Goal: Information Seeking & Learning: Check status

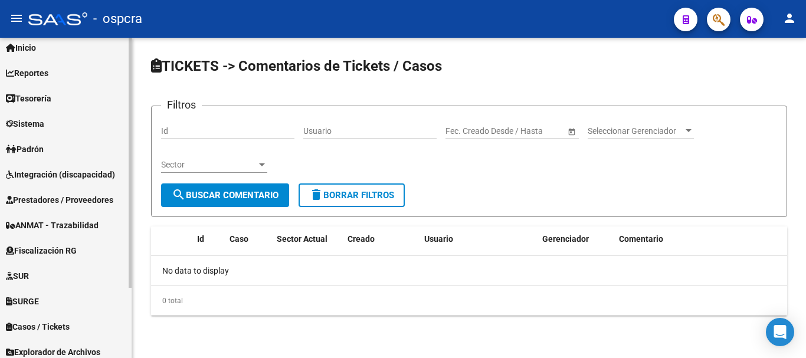
scroll to position [59, 0]
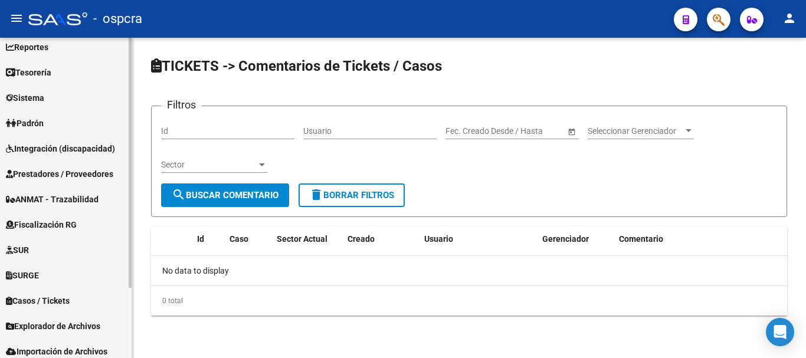
click at [61, 227] on span "Fiscalización RG" at bounding box center [41, 224] width 71 height 13
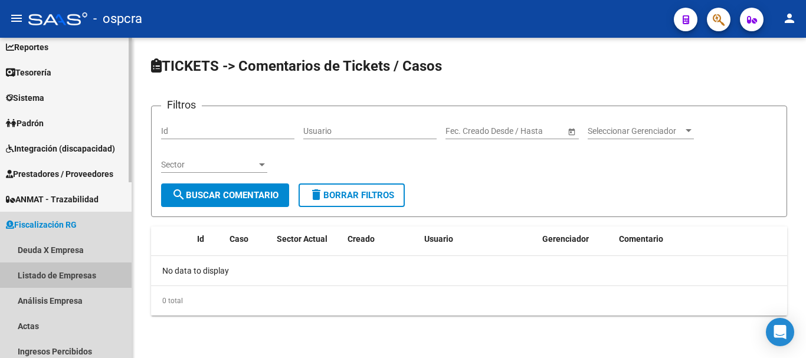
click at [57, 279] on link "Listado de Empresas" at bounding box center [66, 275] width 132 height 25
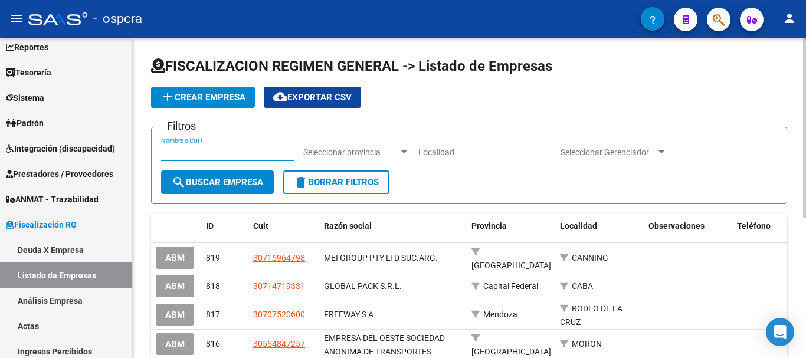
click at [217, 150] on input "Nombre o CUIT" at bounding box center [227, 153] width 133 height 10
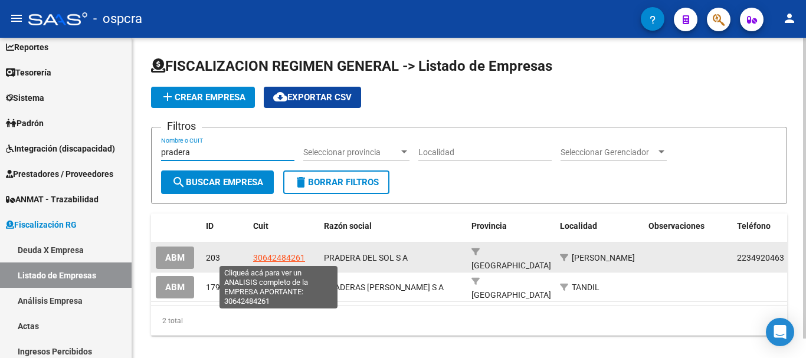
type input "pradera"
click at [289, 256] on span "30642484261" at bounding box center [279, 257] width 52 height 9
type textarea "30642484261"
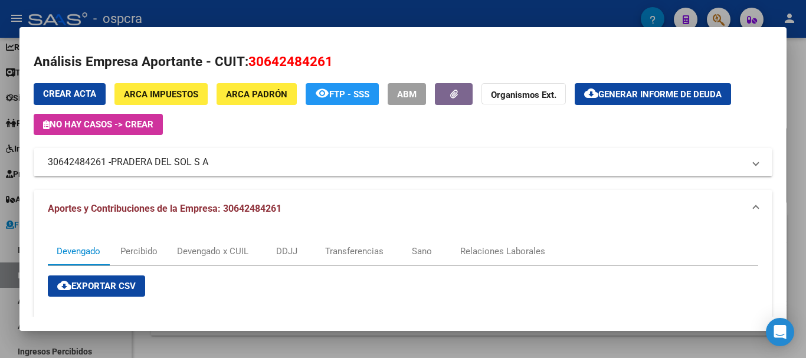
click at [0, 179] on div at bounding box center [403, 179] width 806 height 358
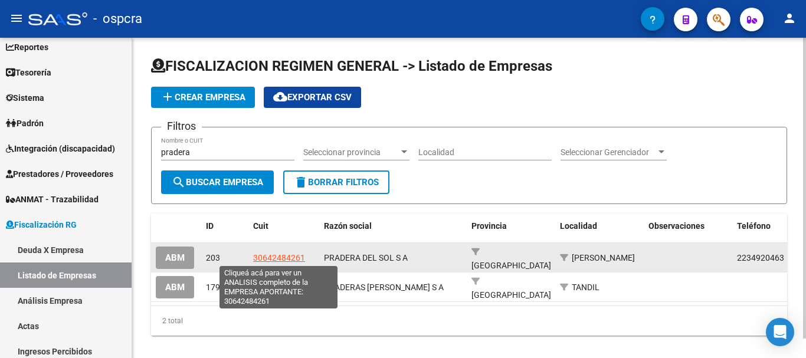
click at [287, 256] on span "30642484261" at bounding box center [279, 257] width 52 height 9
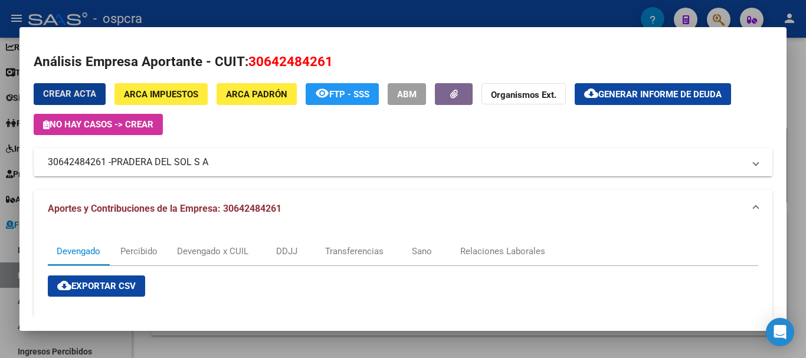
click at [716, 157] on mat-panel-title "30642484261 - PRADERA DEL SOL S A" at bounding box center [396, 162] width 696 height 14
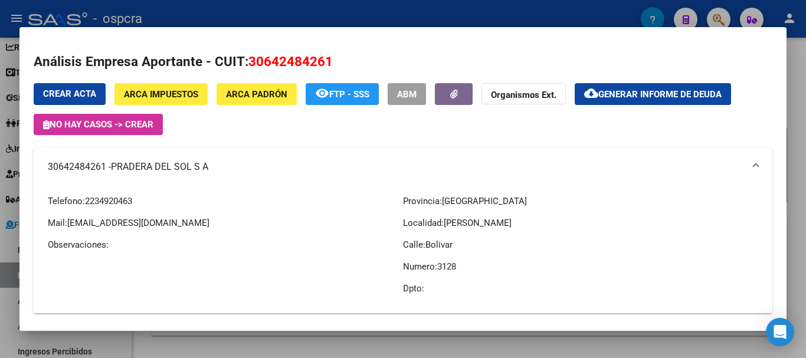
click at [754, 166] on span at bounding box center [756, 167] width 5 height 14
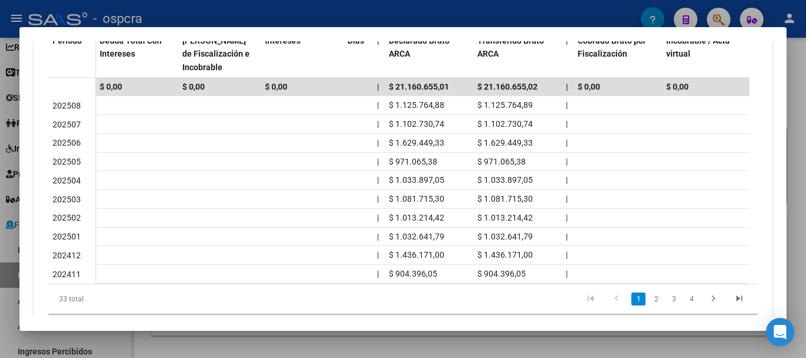
scroll to position [419, 0]
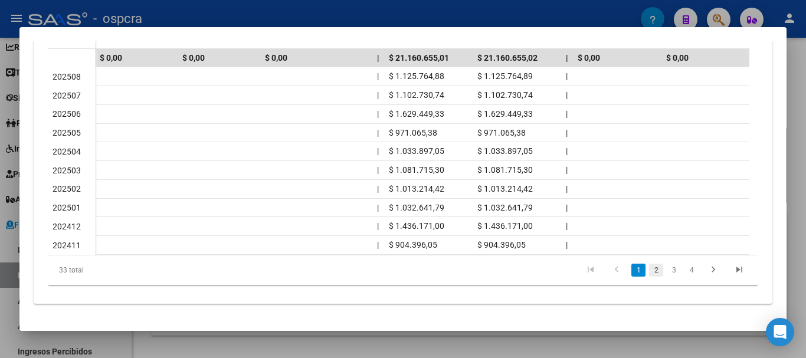
click at [650, 267] on link "2" at bounding box center [656, 270] width 14 height 13
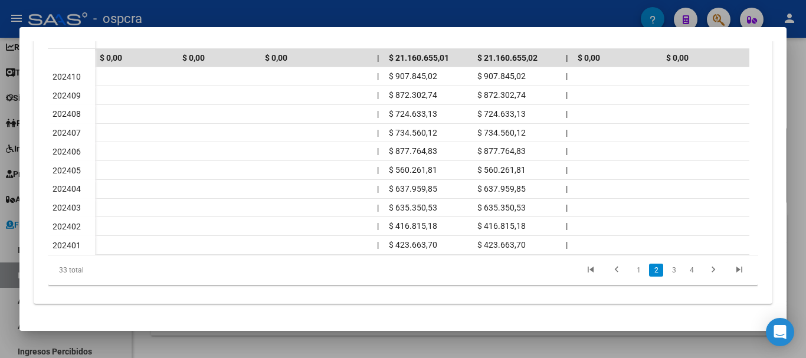
click at [665, 271] on li "3" at bounding box center [674, 270] width 18 height 20
click at [667, 271] on link "3" at bounding box center [674, 270] width 14 height 13
click at [685, 273] on link "4" at bounding box center [692, 270] width 14 height 13
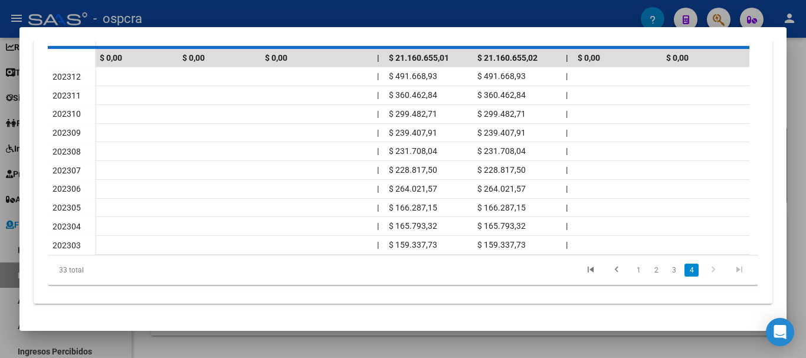
scroll to position [287, 0]
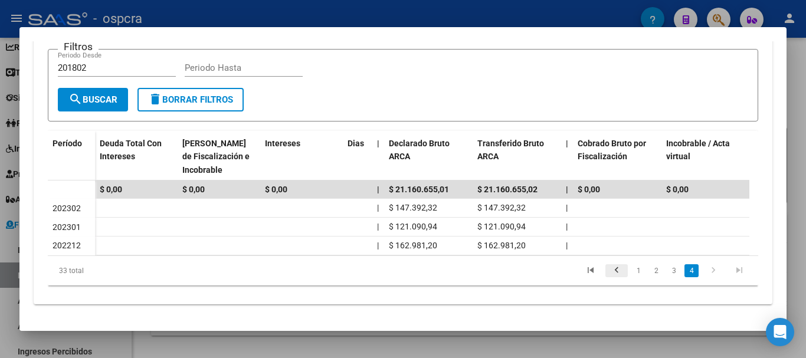
click at [609, 273] on icon "go to previous page" at bounding box center [616, 272] width 15 height 14
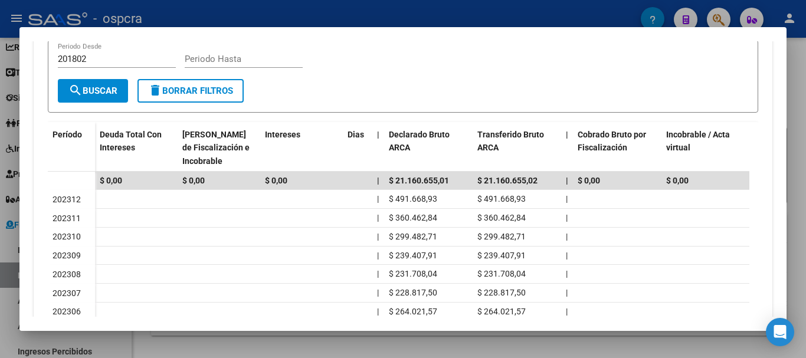
click at [0, 235] on div at bounding box center [403, 179] width 806 height 358
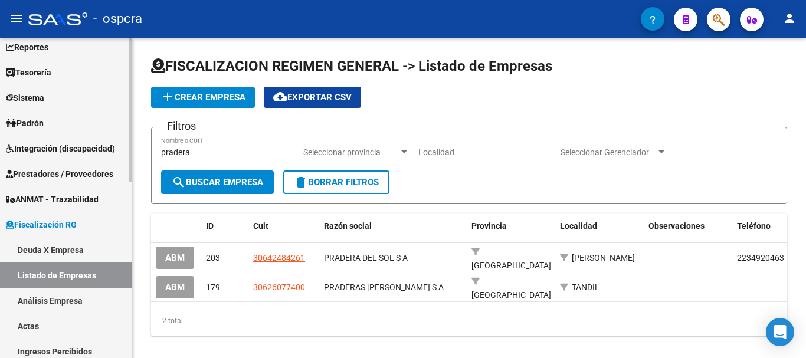
click at [39, 129] on span "Padrón" at bounding box center [25, 123] width 38 height 13
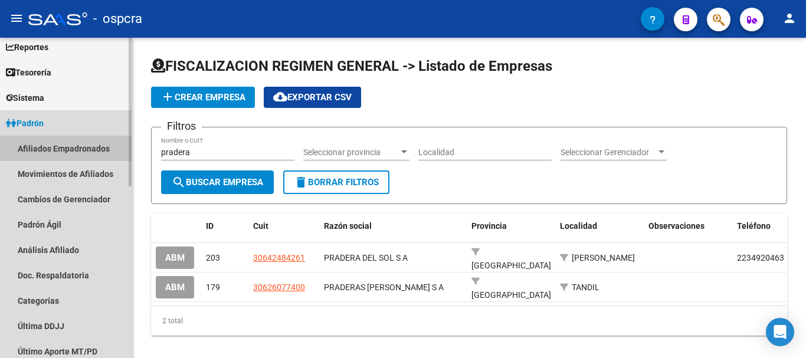
click at [59, 136] on link "Afiliados Empadronados" at bounding box center [66, 148] width 132 height 25
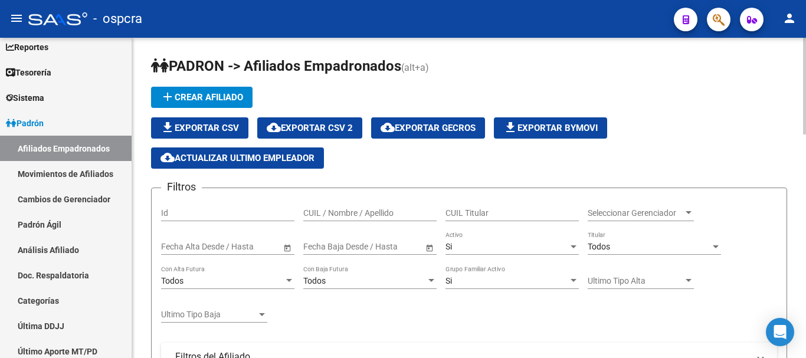
click at [381, 215] on input "CUIL / Nombre / Apellido" at bounding box center [369, 213] width 133 height 10
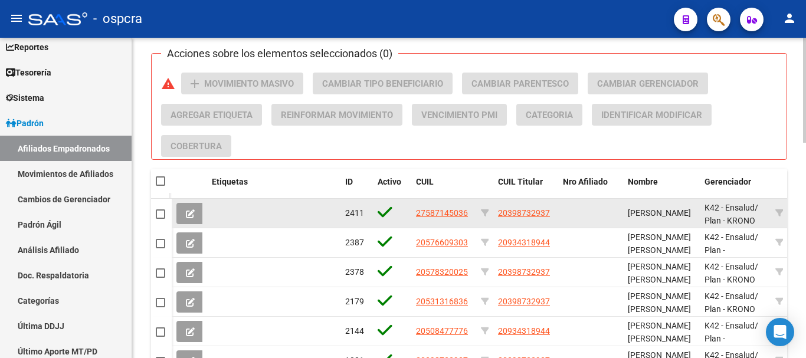
scroll to position [590, 0]
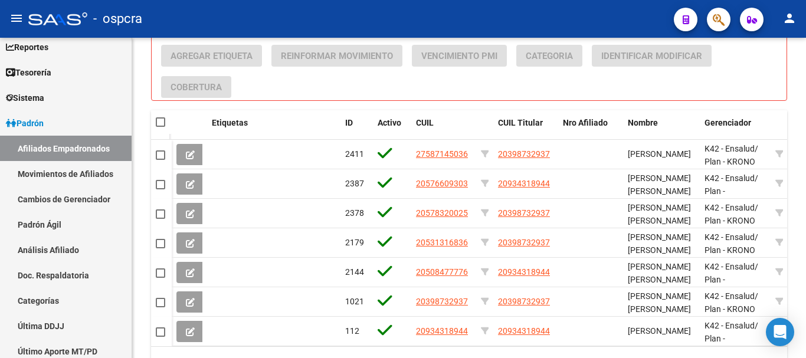
type input "[PERSON_NAME]"
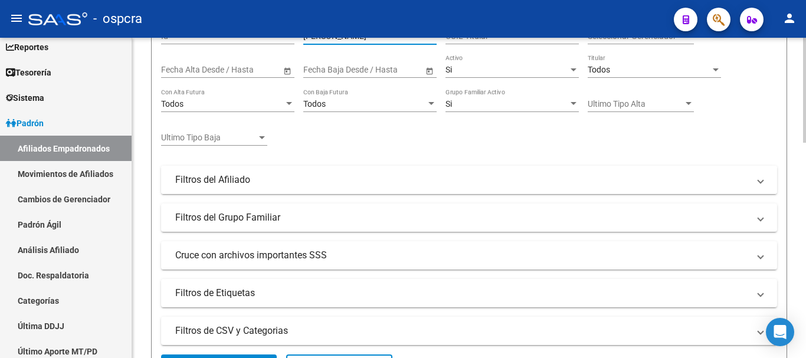
scroll to position [0, 0]
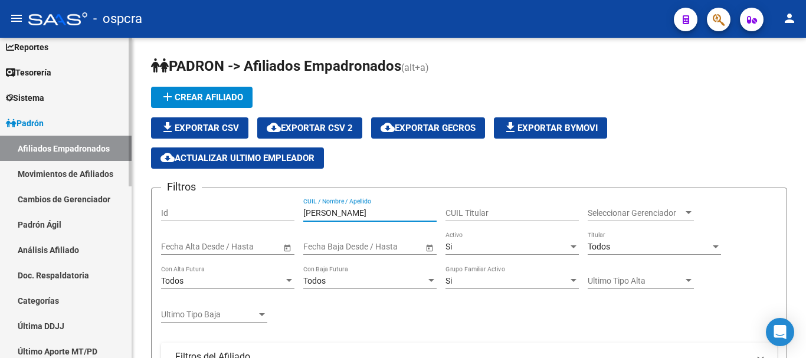
drag, startPoint x: 351, startPoint y: 214, endPoint x: 24, endPoint y: 178, distance: 329.0
click at [99, 189] on mat-sidenav-container "Firma Express Inicio Calendario SSS Instructivos Contacto OS Reportes Ingresos …" at bounding box center [403, 198] width 806 height 320
click at [28, 130] on link "Padrón" at bounding box center [66, 122] width 132 height 25
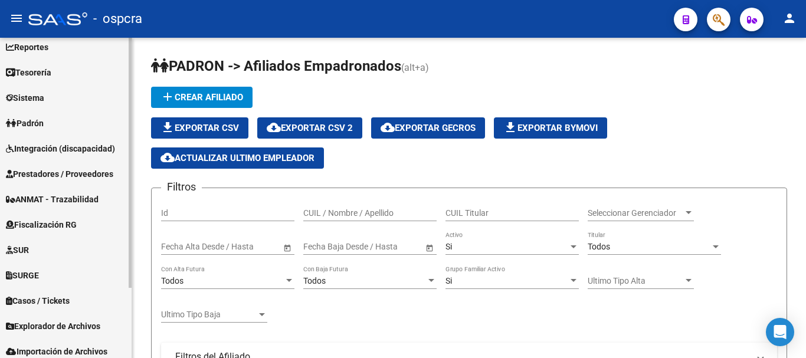
click at [60, 172] on span "Prestadores / Proveedores" at bounding box center [59, 174] width 107 height 13
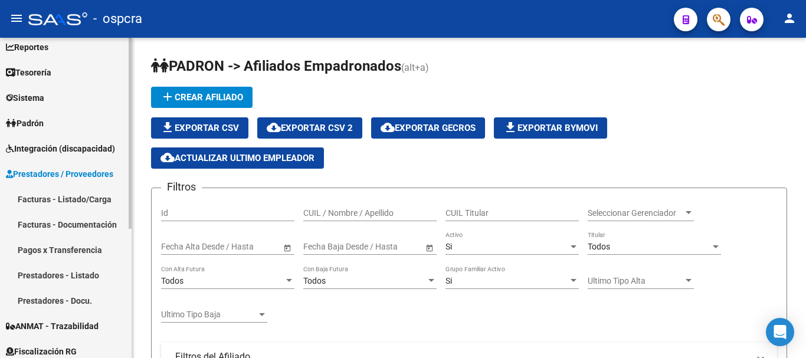
click at [60, 172] on span "Prestadores / Proveedores" at bounding box center [59, 174] width 107 height 13
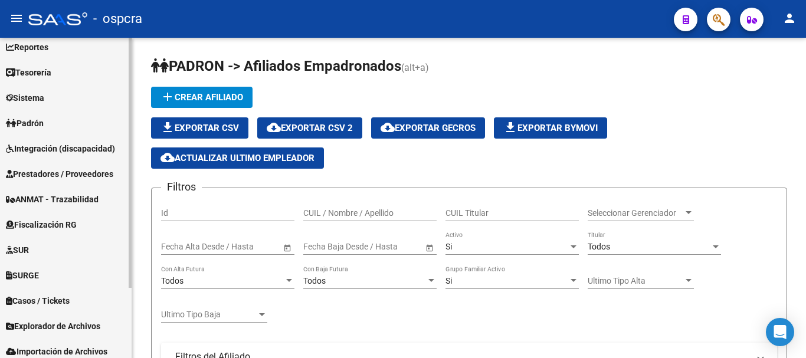
click at [60, 172] on span "Prestadores / Proveedores" at bounding box center [59, 174] width 107 height 13
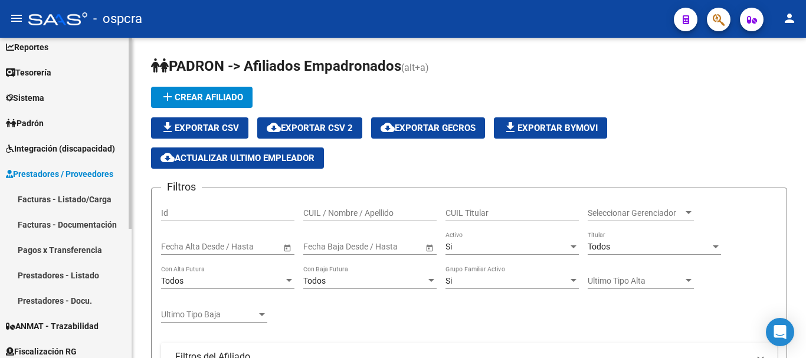
click at [99, 142] on span "Integración (discapacidad)" at bounding box center [60, 148] width 109 height 13
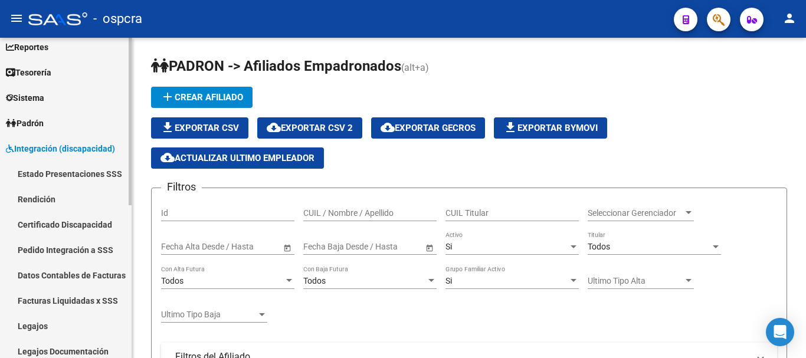
click at [90, 125] on link "Padrón" at bounding box center [66, 122] width 132 height 25
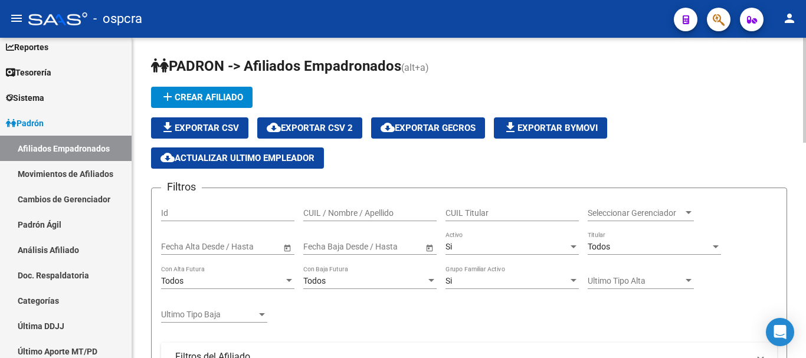
click at [383, 207] on div "CUIL / Nombre / Apellido" at bounding box center [369, 210] width 133 height 24
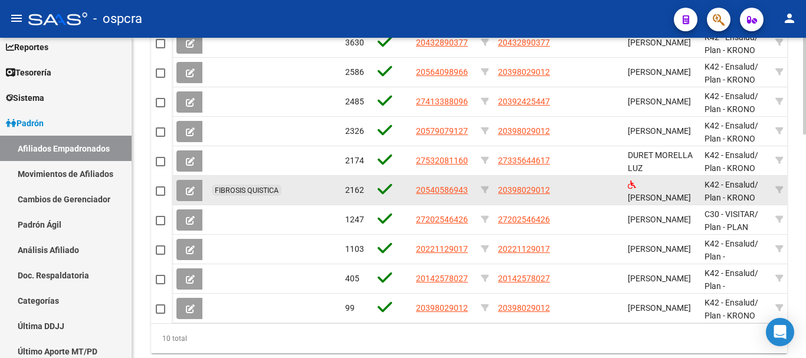
scroll to position [744, 0]
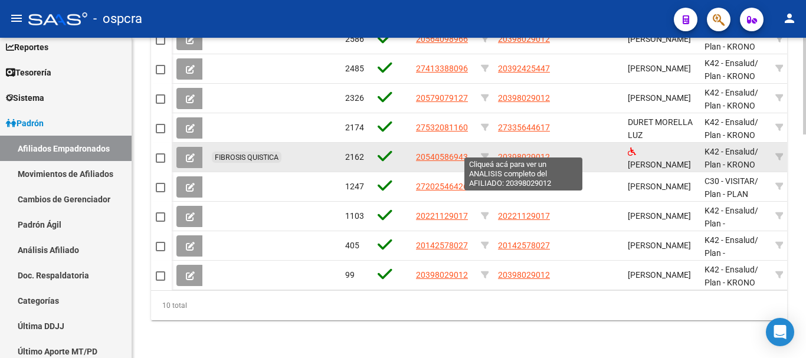
type input "[PERSON_NAME]"
click at [533, 152] on span "20398029012" at bounding box center [524, 156] width 52 height 9
type textarea "20398029012"
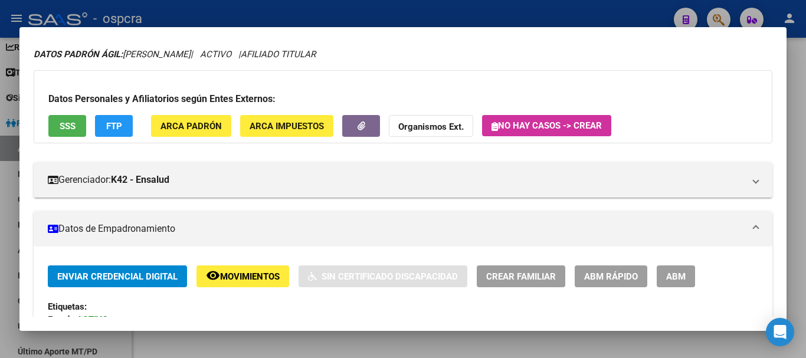
scroll to position [33, 0]
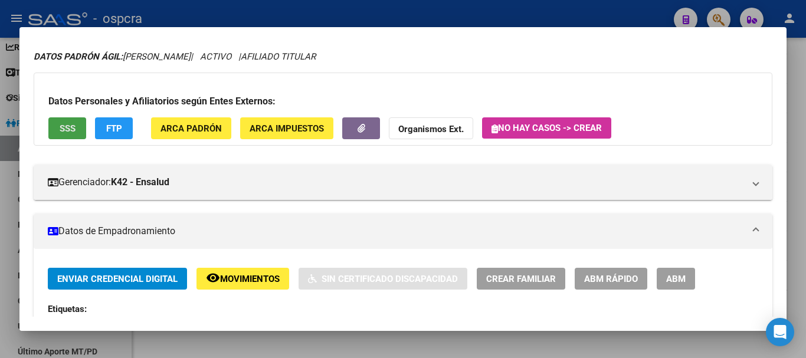
click at [57, 125] on button "SSS" at bounding box center [67, 128] width 38 height 22
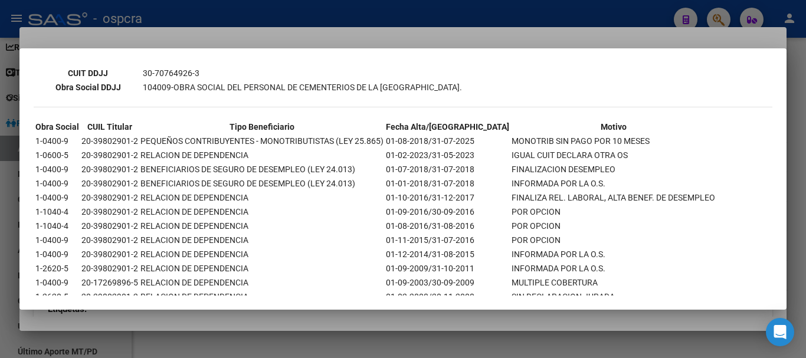
scroll to position [395, 0]
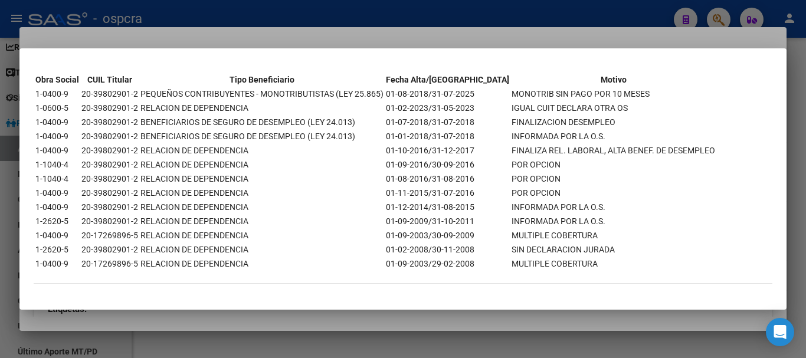
click at [0, 216] on div at bounding box center [403, 179] width 806 height 358
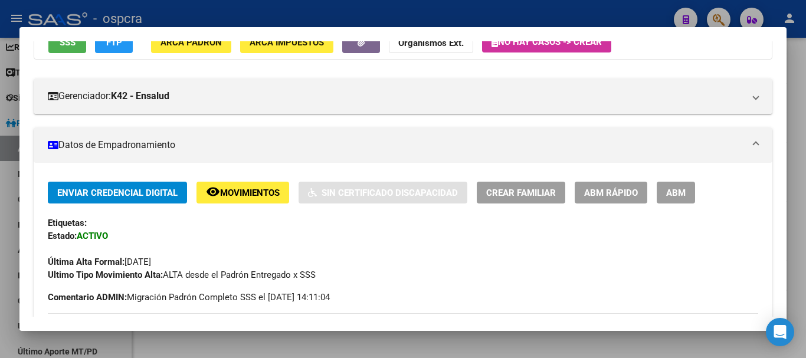
scroll to position [94, 0]
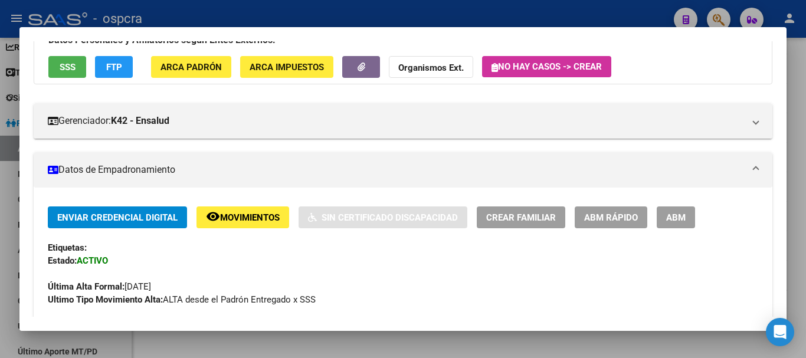
click at [0, 162] on div at bounding box center [403, 179] width 806 height 358
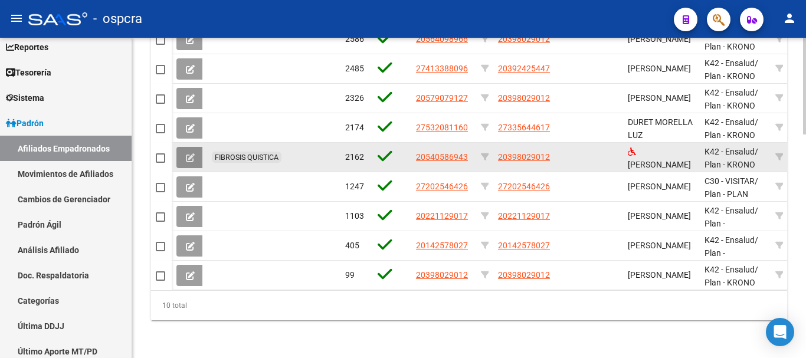
click at [194, 153] on icon at bounding box center [190, 157] width 9 height 9
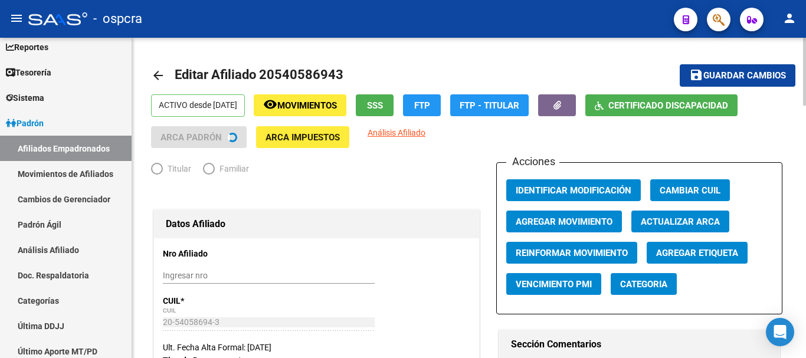
radio input "true"
type input "30-70764926-3"
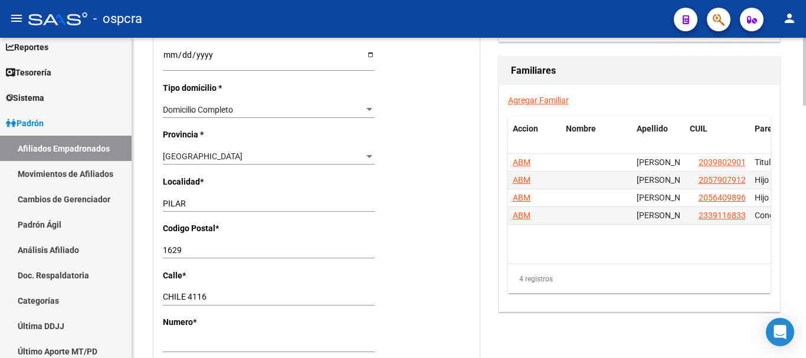
scroll to position [826, 0]
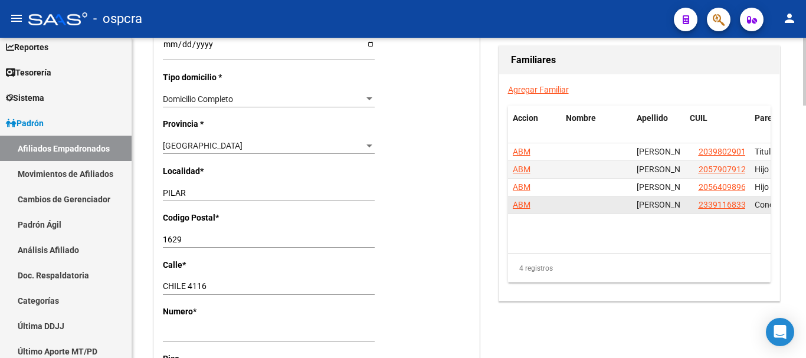
click at [516, 207] on span "ABM" at bounding box center [522, 204] width 18 height 9
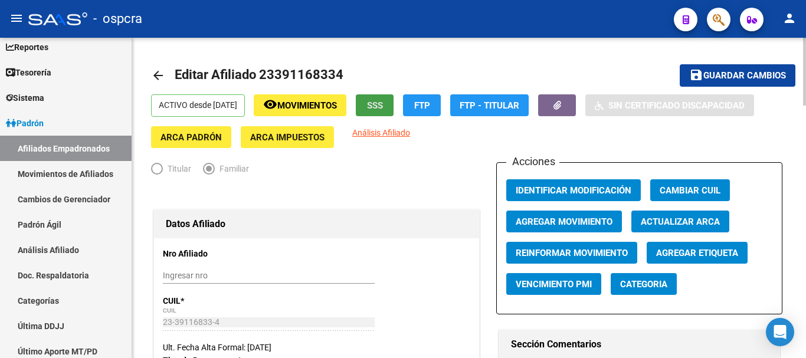
click at [383, 100] on span "SSS" at bounding box center [375, 105] width 16 height 11
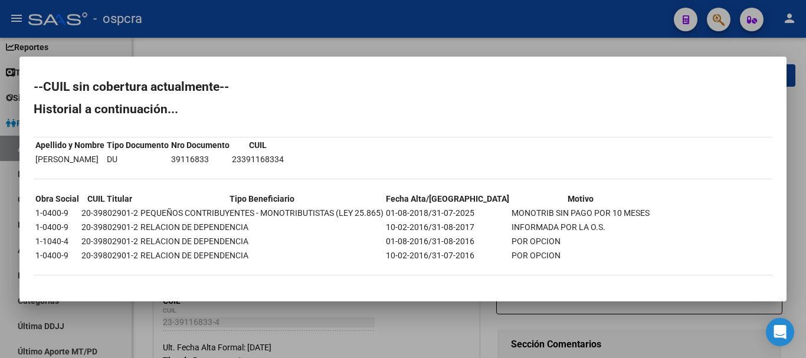
click at [0, 201] on div at bounding box center [403, 179] width 806 height 358
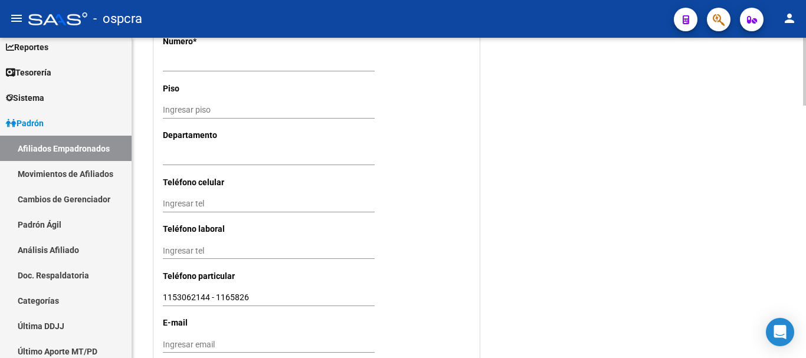
scroll to position [1199, 0]
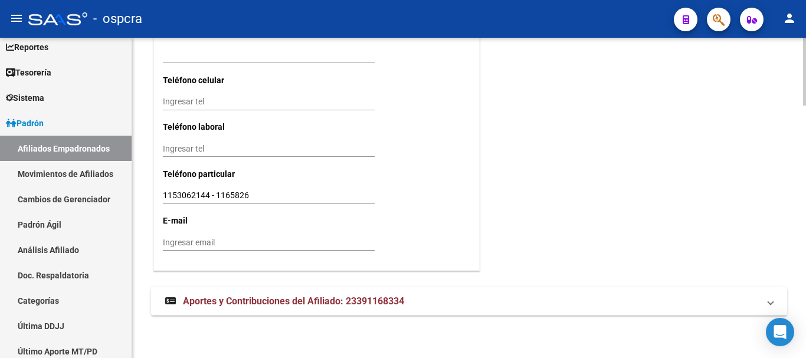
click at [532, 307] on mat-panel-title "Aportes y Contribuciones del Afiliado: 23391168334" at bounding box center [462, 301] width 594 height 13
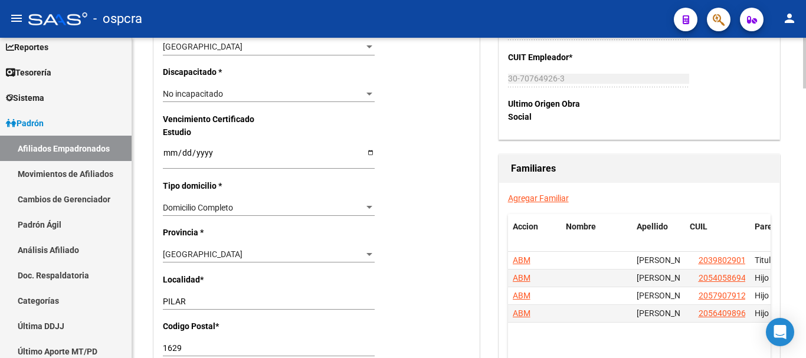
scroll to position [845, 0]
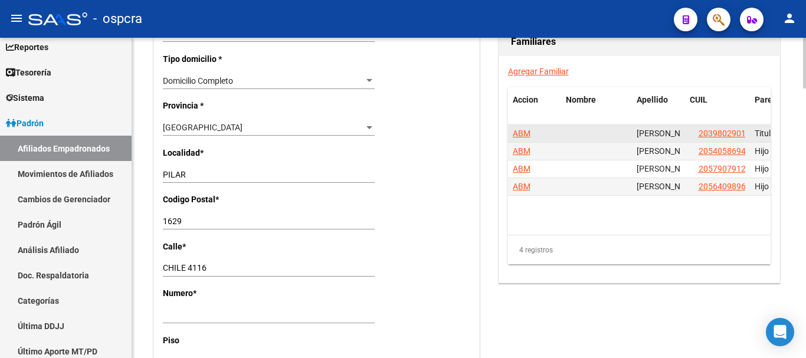
click at [521, 133] on span "ABM" at bounding box center [522, 133] width 18 height 9
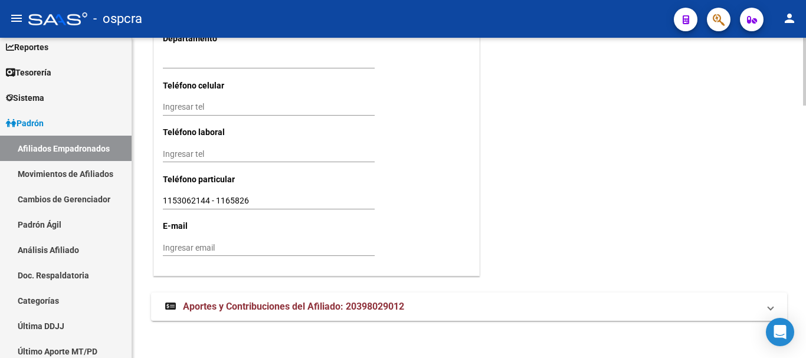
scroll to position [1199, 0]
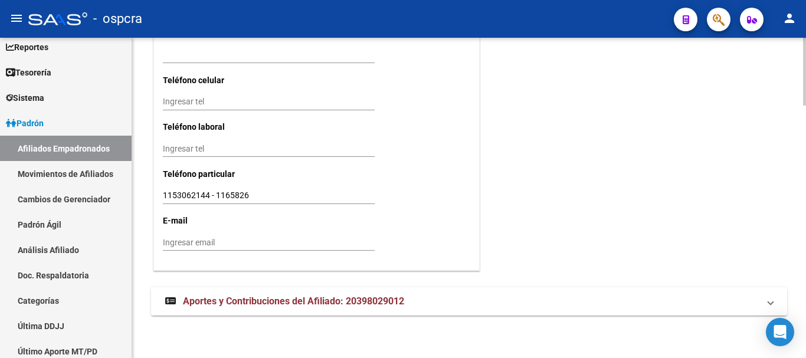
click at [259, 311] on mat-expansion-panel-header "Aportes y Contribuciones del Afiliado: 20398029012" at bounding box center [469, 301] width 636 height 28
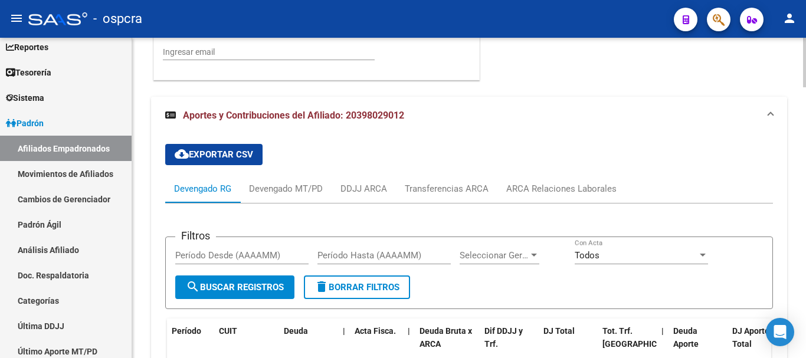
scroll to position [1553, 0]
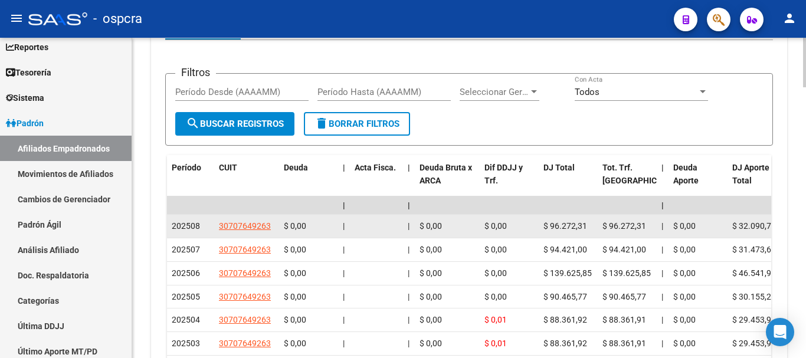
drag, startPoint x: 180, startPoint y: 228, endPoint x: 201, endPoint y: 228, distance: 20.7
click at [201, 228] on datatable-body-cell "202508" at bounding box center [190, 226] width 47 height 23
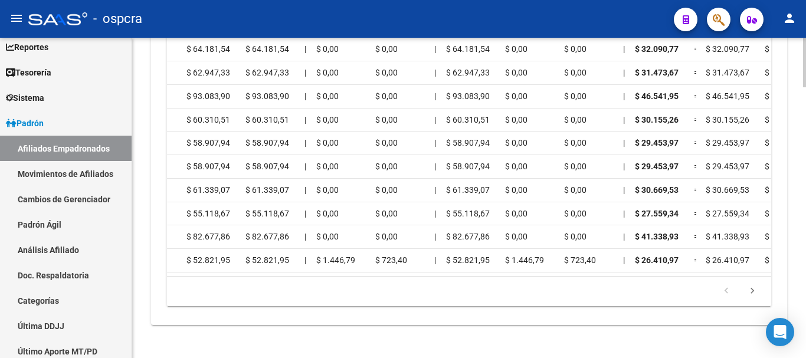
scroll to position [0, 1898]
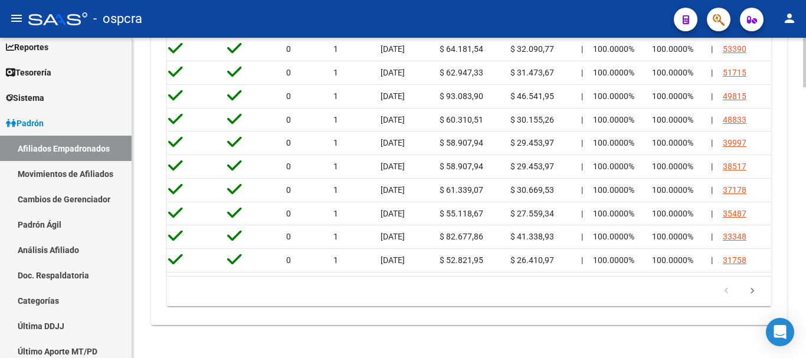
click at [780, 290] on div "cloud_download Exportar CSV Devengado RG Devengado MT/PD DDJJ ARCA Transferenci…" at bounding box center [469, 59] width 636 height 531
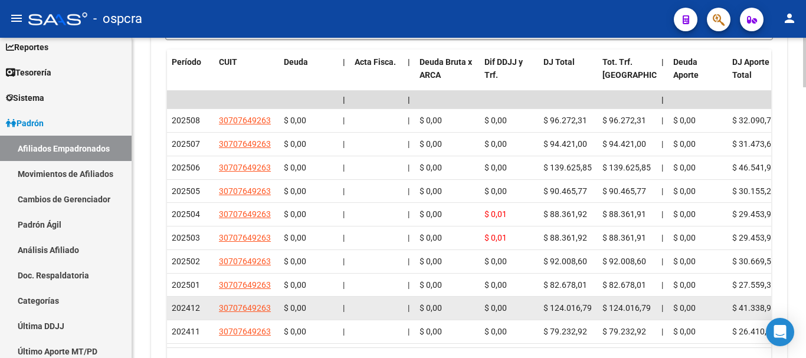
scroll to position [1577, 0]
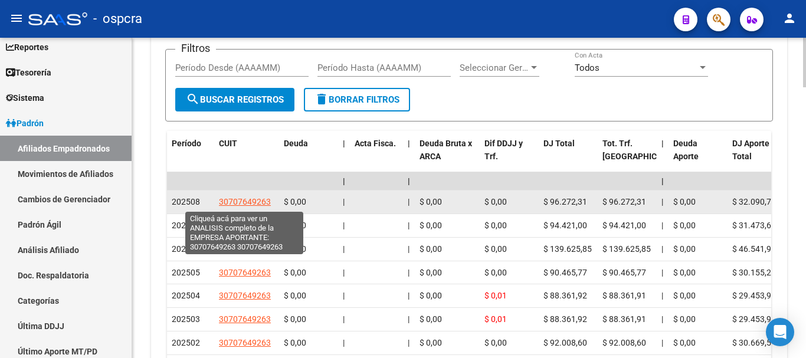
click at [251, 201] on span "30707649263" at bounding box center [245, 201] width 52 height 9
type textarea "30707649263"
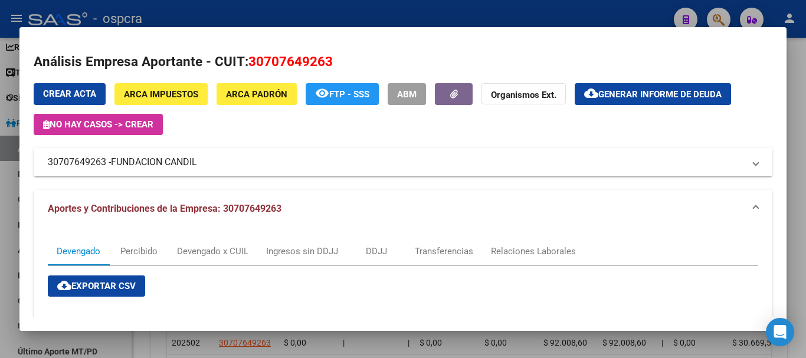
click at [380, 149] on mat-expansion-panel-header "30707649263 - FUNDACION CANDIL" at bounding box center [403, 162] width 739 height 28
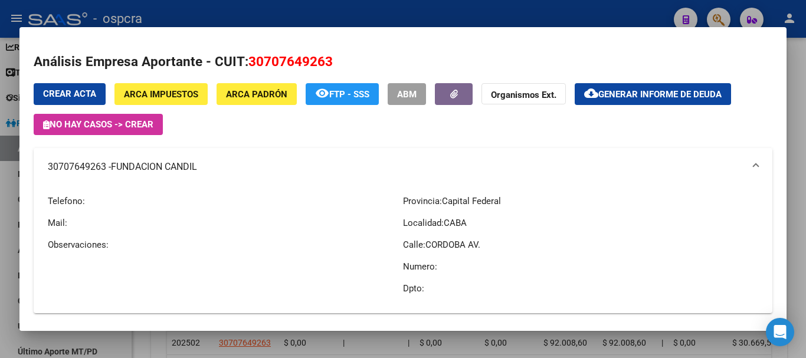
click at [0, 247] on div at bounding box center [403, 179] width 806 height 358
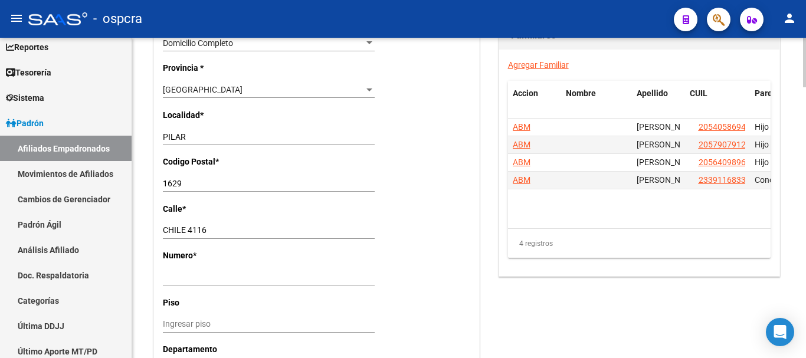
scroll to position [869, 0]
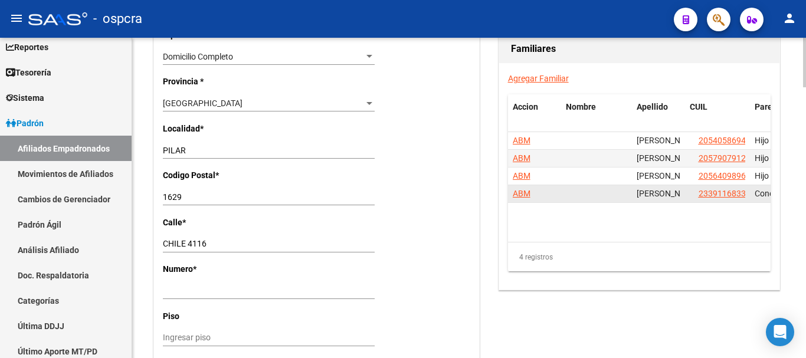
click at [523, 195] on span "ABM" at bounding box center [522, 193] width 18 height 9
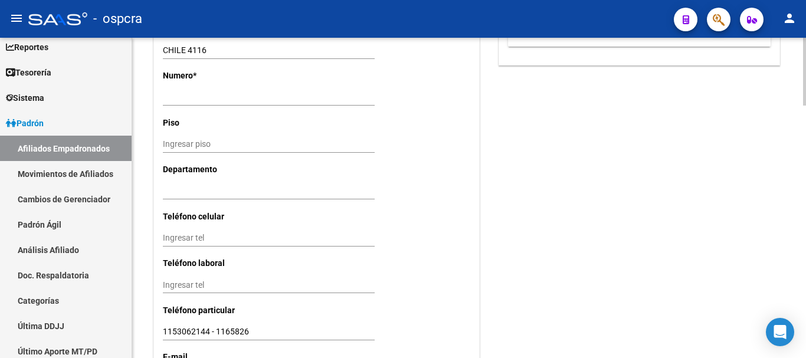
scroll to position [1199, 0]
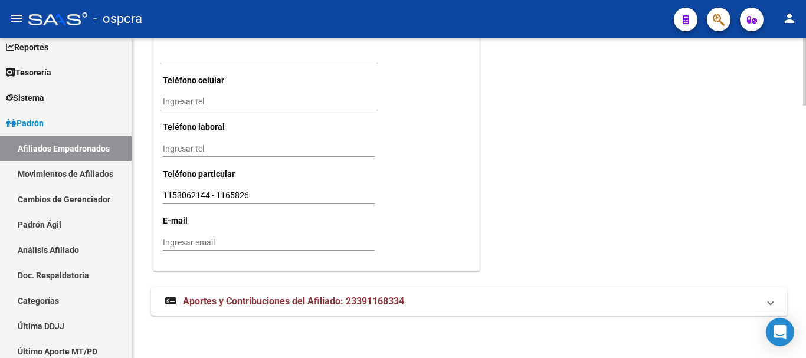
click at [482, 298] on mat-panel-title "Aportes y Contribuciones del Afiliado: 23391168334" at bounding box center [462, 301] width 594 height 13
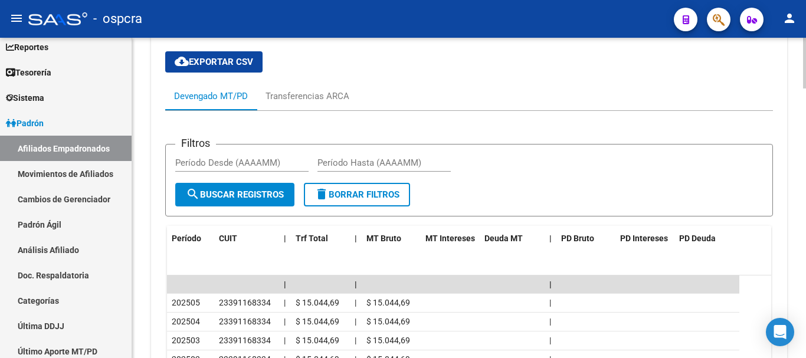
scroll to position [1534, 0]
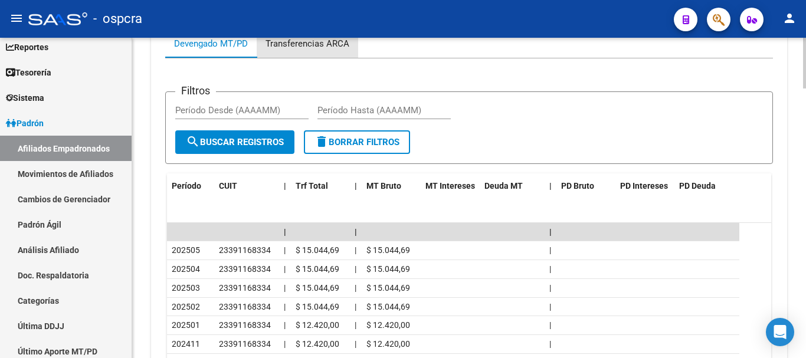
click at [322, 48] on div "Transferencias ARCA" at bounding box center [308, 43] width 84 height 13
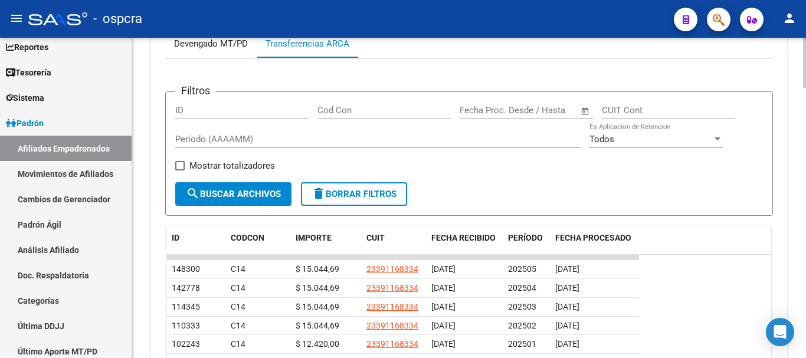
click at [194, 47] on div "Devengado MT/PD" at bounding box center [211, 43] width 74 height 13
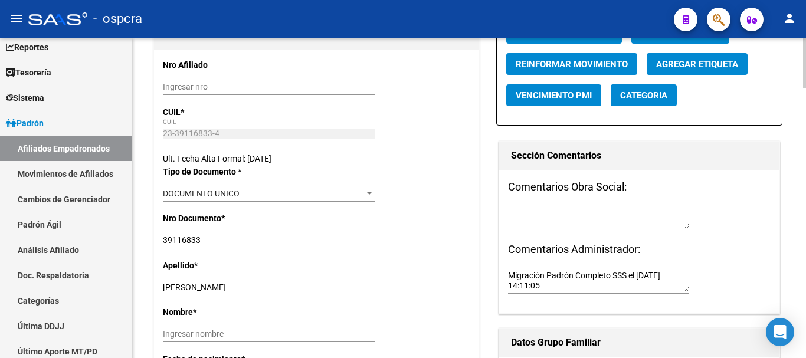
scroll to position [177, 0]
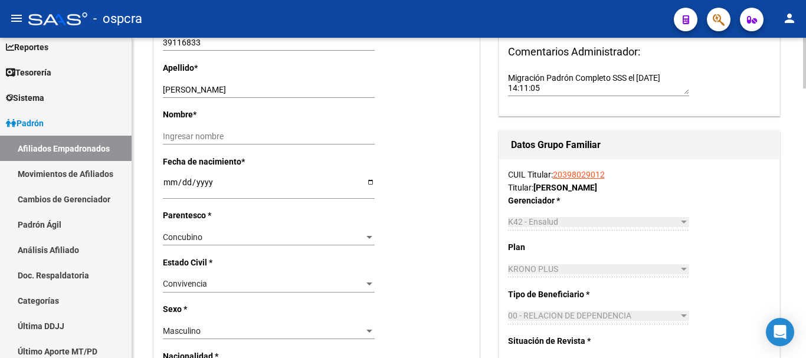
scroll to position [413, 0]
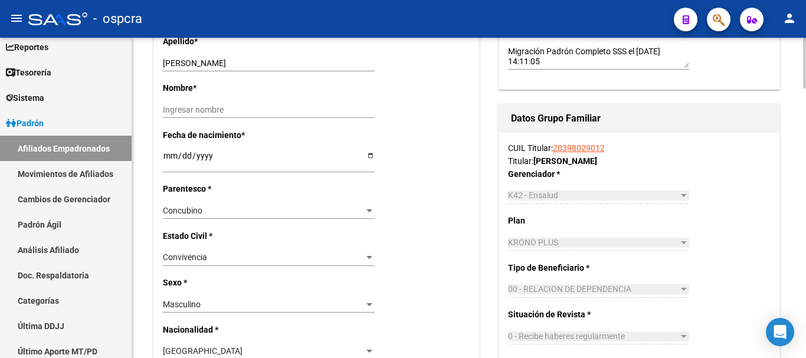
click at [571, 146] on link "20398029012" at bounding box center [579, 147] width 52 height 9
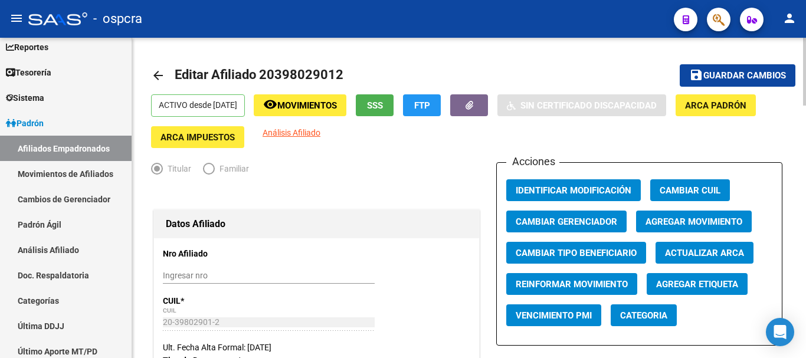
click at [345, 64] on h1 "Editar Afiliado 20398029012" at bounding box center [261, 76] width 172 height 24
click at [344, 67] on h1 "Editar Afiliado 20398029012" at bounding box center [261, 76] width 172 height 24
drag, startPoint x: 313, startPoint y: 70, endPoint x: 262, endPoint y: 71, distance: 50.8
click at [262, 71] on h1 "Editar Afiliado 20398029012" at bounding box center [261, 76] width 172 height 24
copy span "20398029012"
